Goal: Navigation & Orientation: Find specific page/section

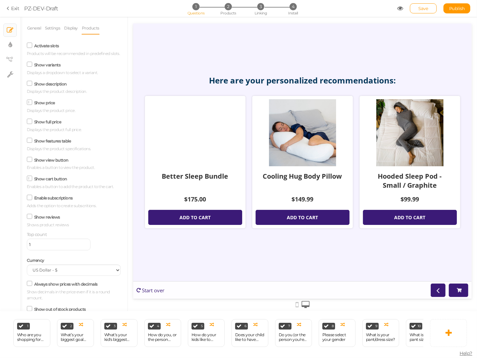
scroll to position [0, 34]
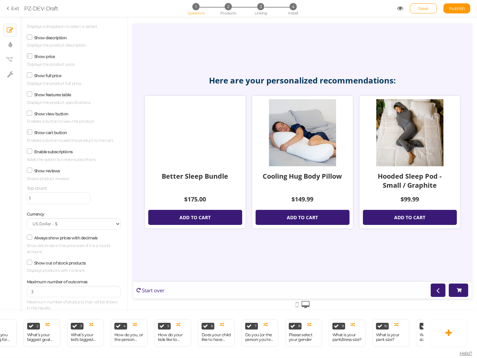
click at [10, 6] on icon at bounding box center [9, 8] width 5 height 6
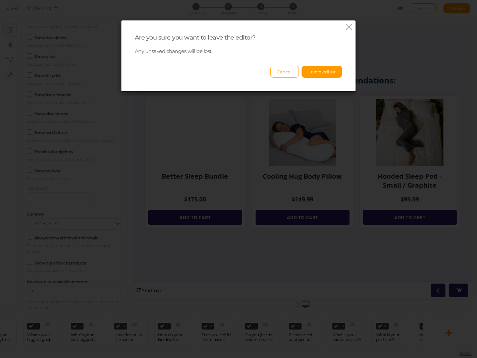
drag, startPoint x: 279, startPoint y: 70, endPoint x: 363, endPoint y: 40, distance: 89.3
click at [279, 70] on button "Cancel" at bounding box center [285, 72] width 29 height 12
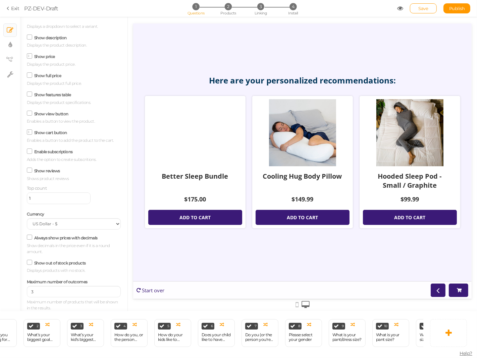
click at [14, 6] on link "Exit" at bounding box center [13, 8] width 13 height 7
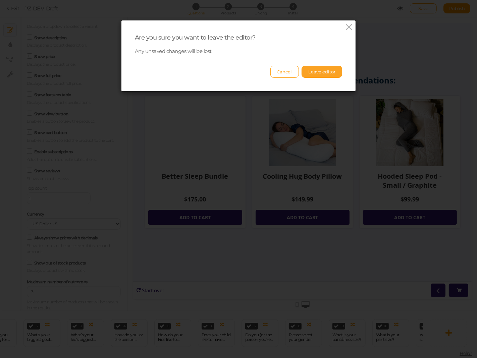
click at [321, 72] on button "Leave editor" at bounding box center [322, 72] width 41 height 12
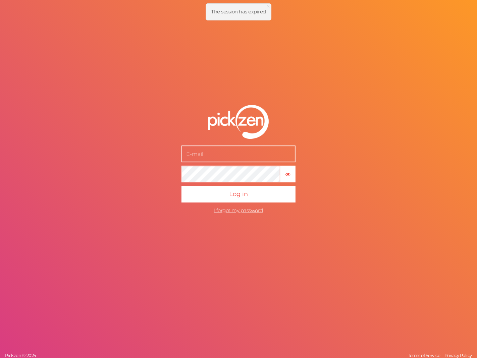
click at [244, 153] on input "text" at bounding box center [239, 154] width 114 height 17
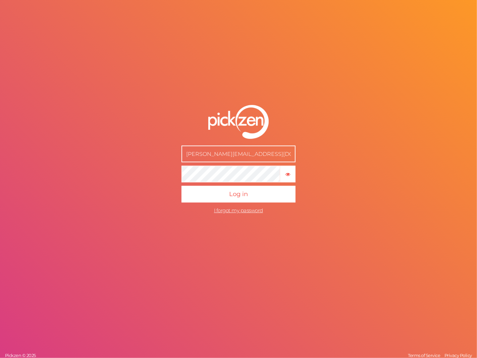
type input "[PERSON_NAME][EMAIL_ADDRESS][DOMAIN_NAME]"
click at [182, 186] on button "Log in" at bounding box center [239, 194] width 114 height 17
click at [171, 167] on form "[PERSON_NAME][EMAIL_ADDRESS][DOMAIN_NAME] × Show password Log in I forgot my pa…" at bounding box center [239, 162] width 168 height 140
click at [182, 186] on button "Log in" at bounding box center [239, 194] width 114 height 17
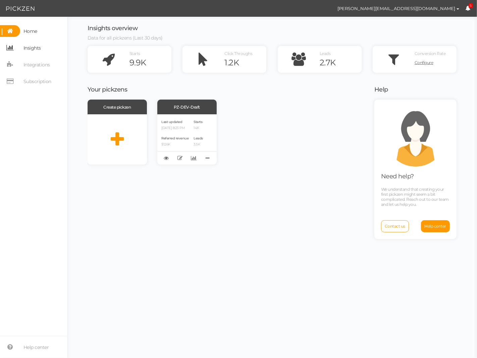
click at [35, 46] on span "Insights" at bounding box center [31, 48] width 17 height 11
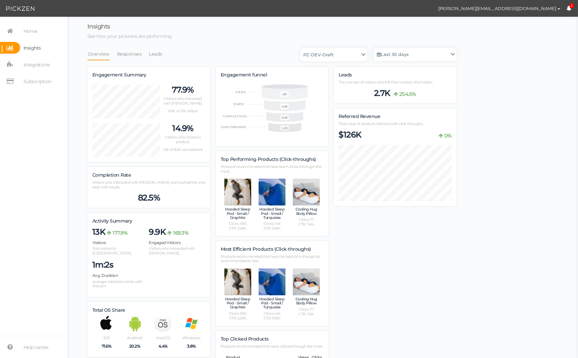
click at [463, 273] on div "Insights See how your pickzens are performing Overview Responses Leads PZ-DEV-D…" at bounding box center [322, 275] width 497 height 504
